Goal: Task Accomplishment & Management: Manage account settings

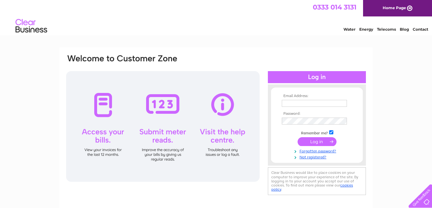
type input "[EMAIL_ADDRESS][DOMAIN_NAME]"
click at [311, 142] on input "submit" at bounding box center [317, 141] width 39 height 9
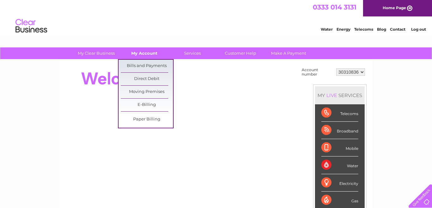
click at [143, 53] on link "My Account" at bounding box center [144, 53] width 52 height 12
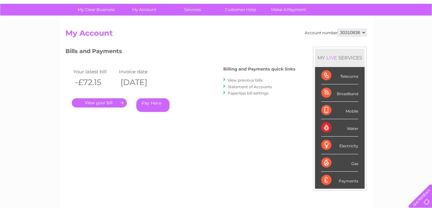
scroll to position [48, 0]
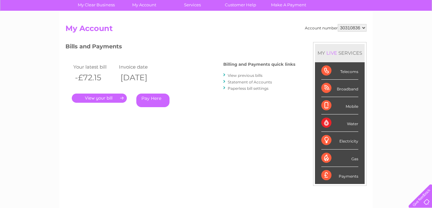
click at [99, 99] on link "." at bounding box center [99, 98] width 55 height 9
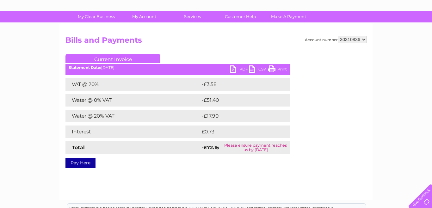
scroll to position [34, 0]
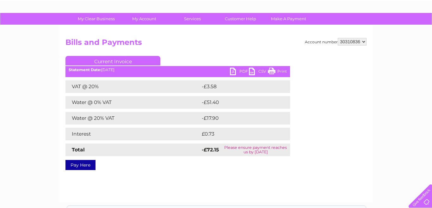
click at [233, 71] on link "PDF" at bounding box center [239, 72] width 19 height 9
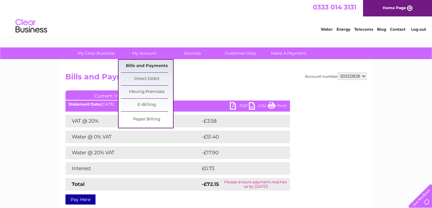
click at [146, 61] on link "Bills and Payments" at bounding box center [147, 66] width 52 height 13
click at [148, 68] on link "Bills and Payments" at bounding box center [147, 66] width 52 height 13
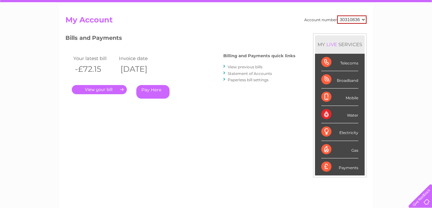
scroll to position [59, 0]
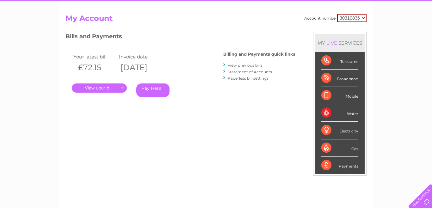
click at [251, 72] on link "Statement of Accounts" at bounding box center [250, 72] width 44 height 5
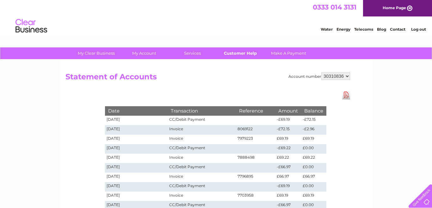
click at [233, 54] on link "Customer Help" at bounding box center [240, 53] width 52 height 12
